Goal: Transaction & Acquisition: Purchase product/service

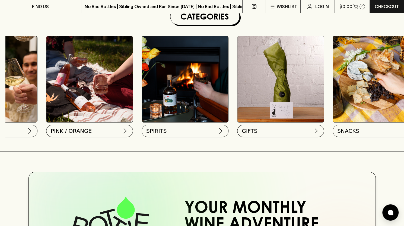
scroll to position [0, 378]
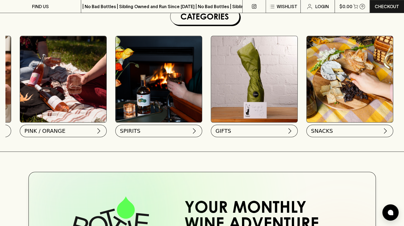
click at [339, 77] on img at bounding box center [350, 79] width 86 height 86
click at [338, 132] on button "SNACKS" at bounding box center [349, 130] width 87 height 12
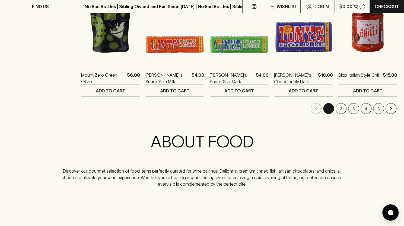
scroll to position [539, 0]
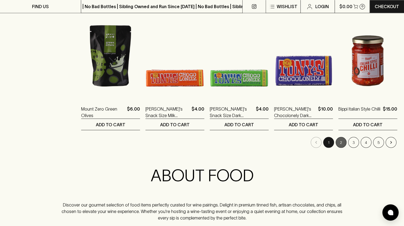
click at [342, 144] on button "2" at bounding box center [341, 142] width 11 height 11
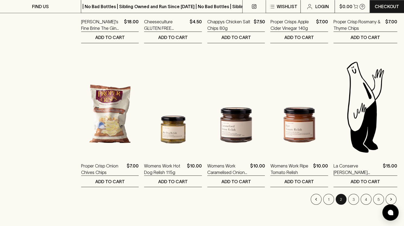
scroll to position [578, 0]
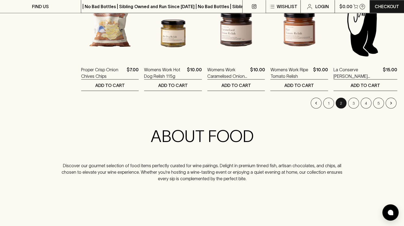
click at [357, 107] on li "3" at bounding box center [353, 103] width 12 height 11
click at [352, 101] on button "3" at bounding box center [353, 103] width 11 height 11
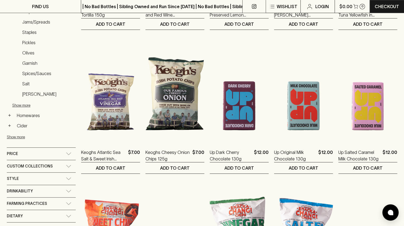
scroll to position [327, 0]
